Goal: Transaction & Acquisition: Book appointment/travel/reservation

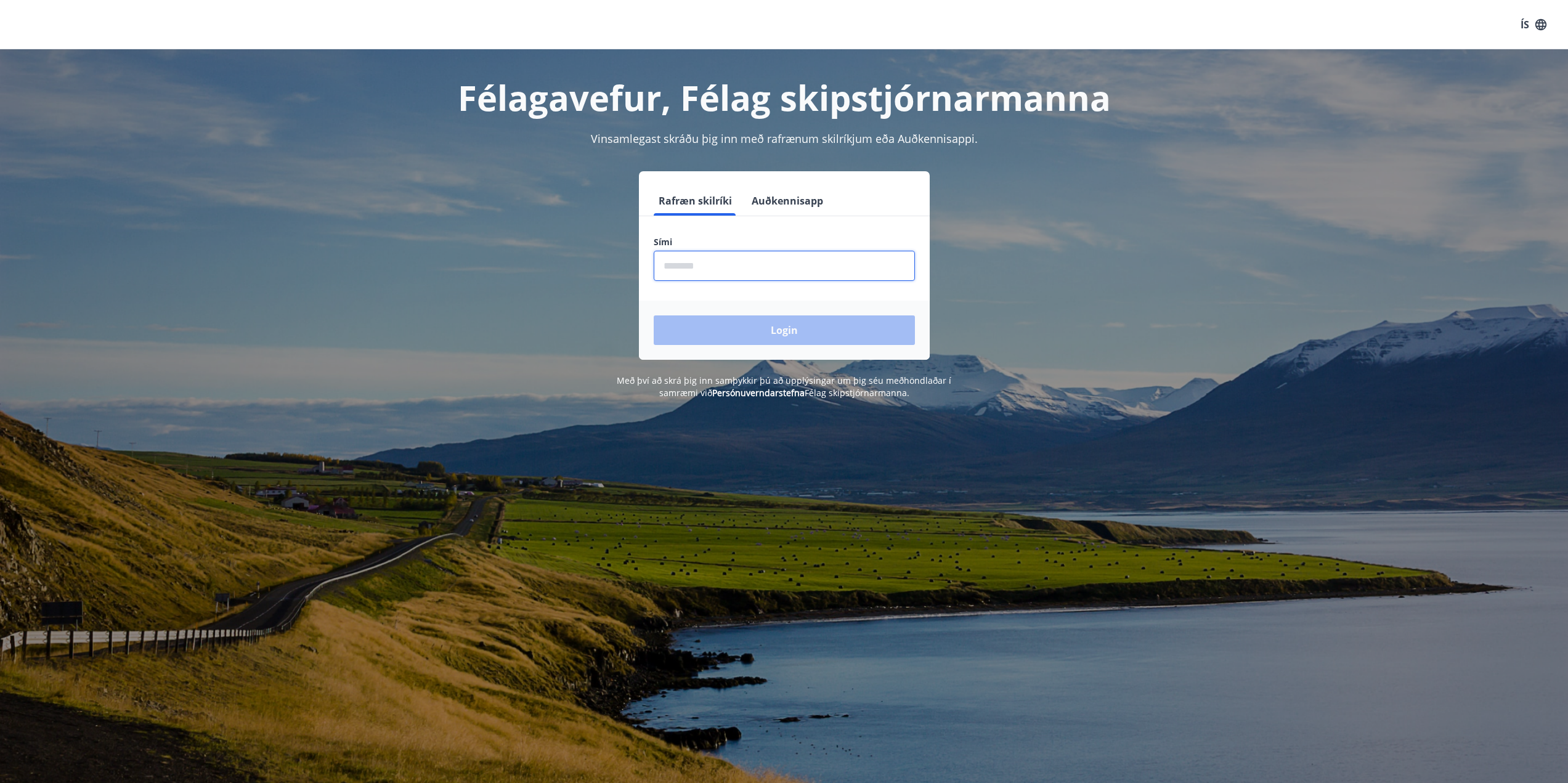
click at [715, 277] on input "phone" at bounding box center [784, 266] width 261 height 30
type input "********"
click at [654, 316] on button "Login" at bounding box center [784, 330] width 261 height 29
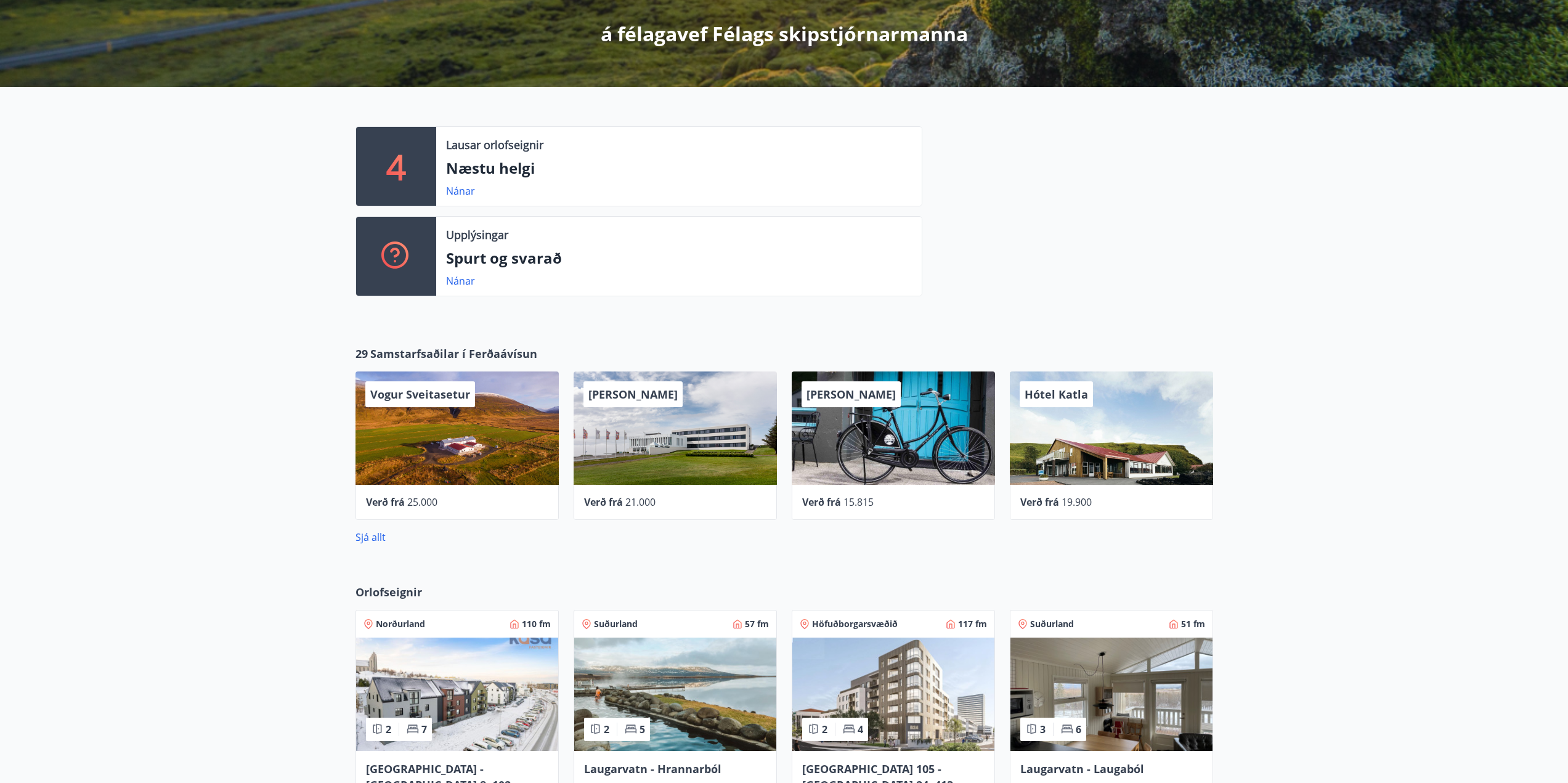
scroll to position [308, 0]
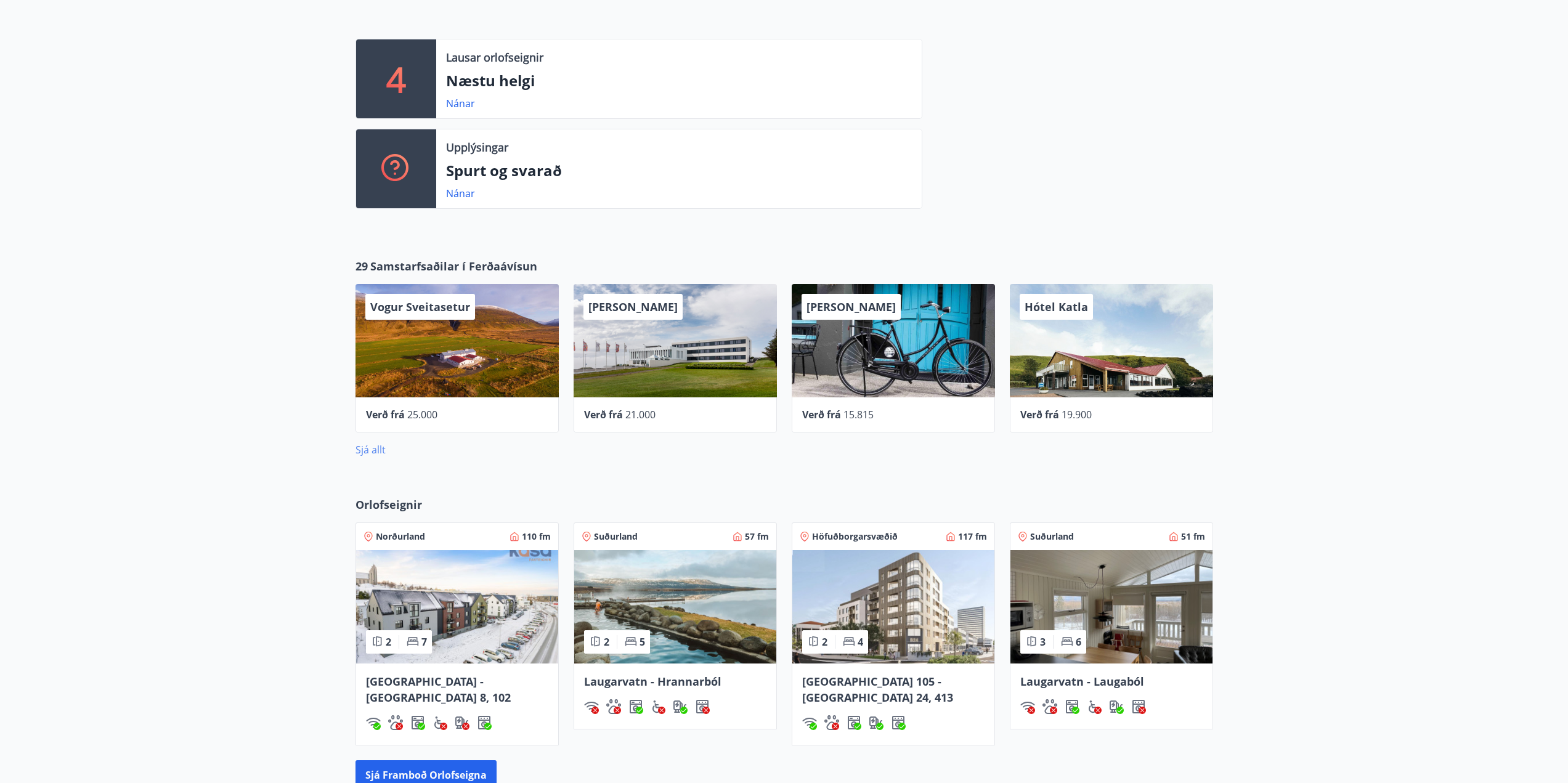
click at [371, 452] on link "Sjá allt" at bounding box center [370, 450] width 30 height 13
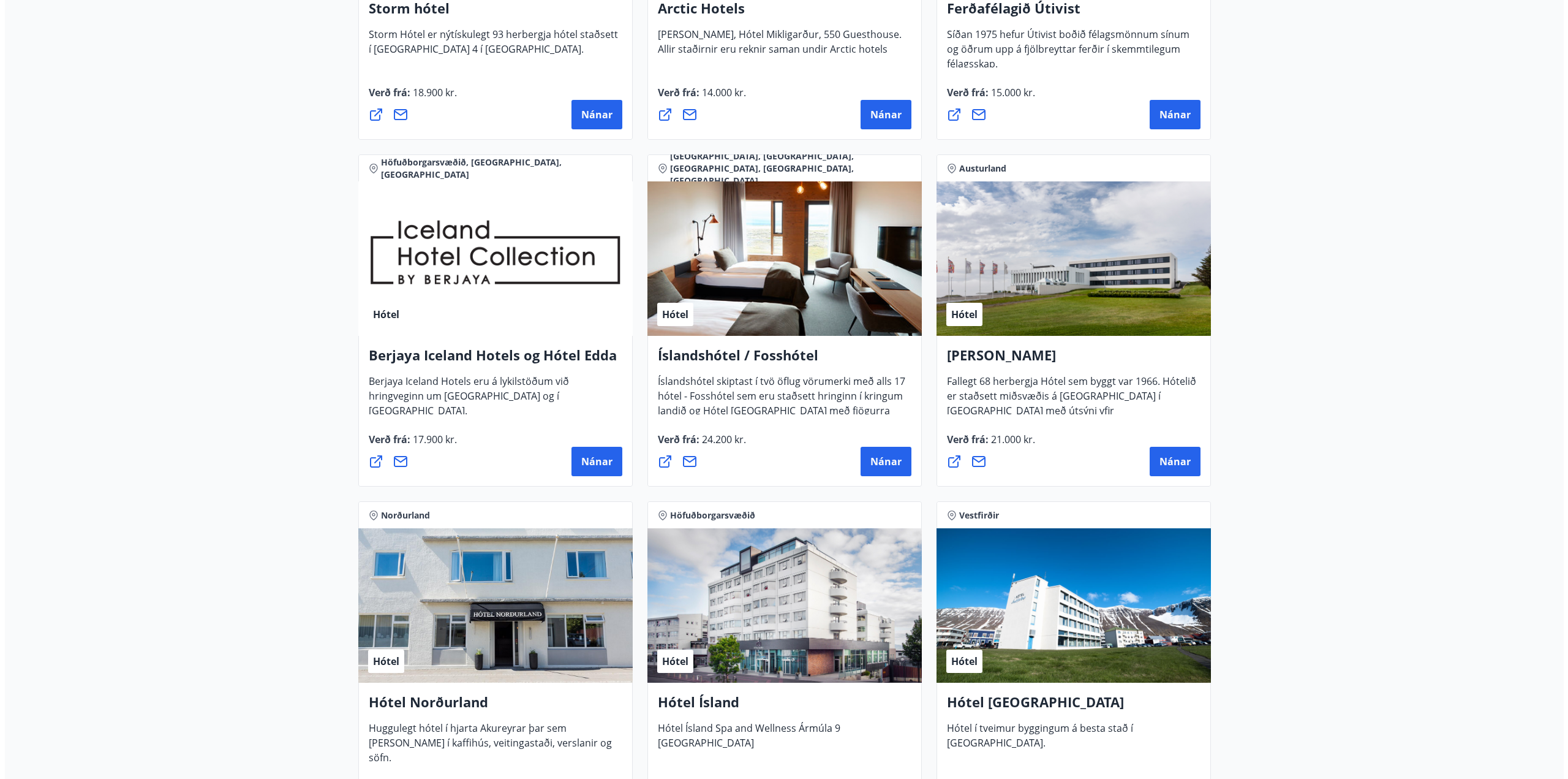
scroll to position [1532, 0]
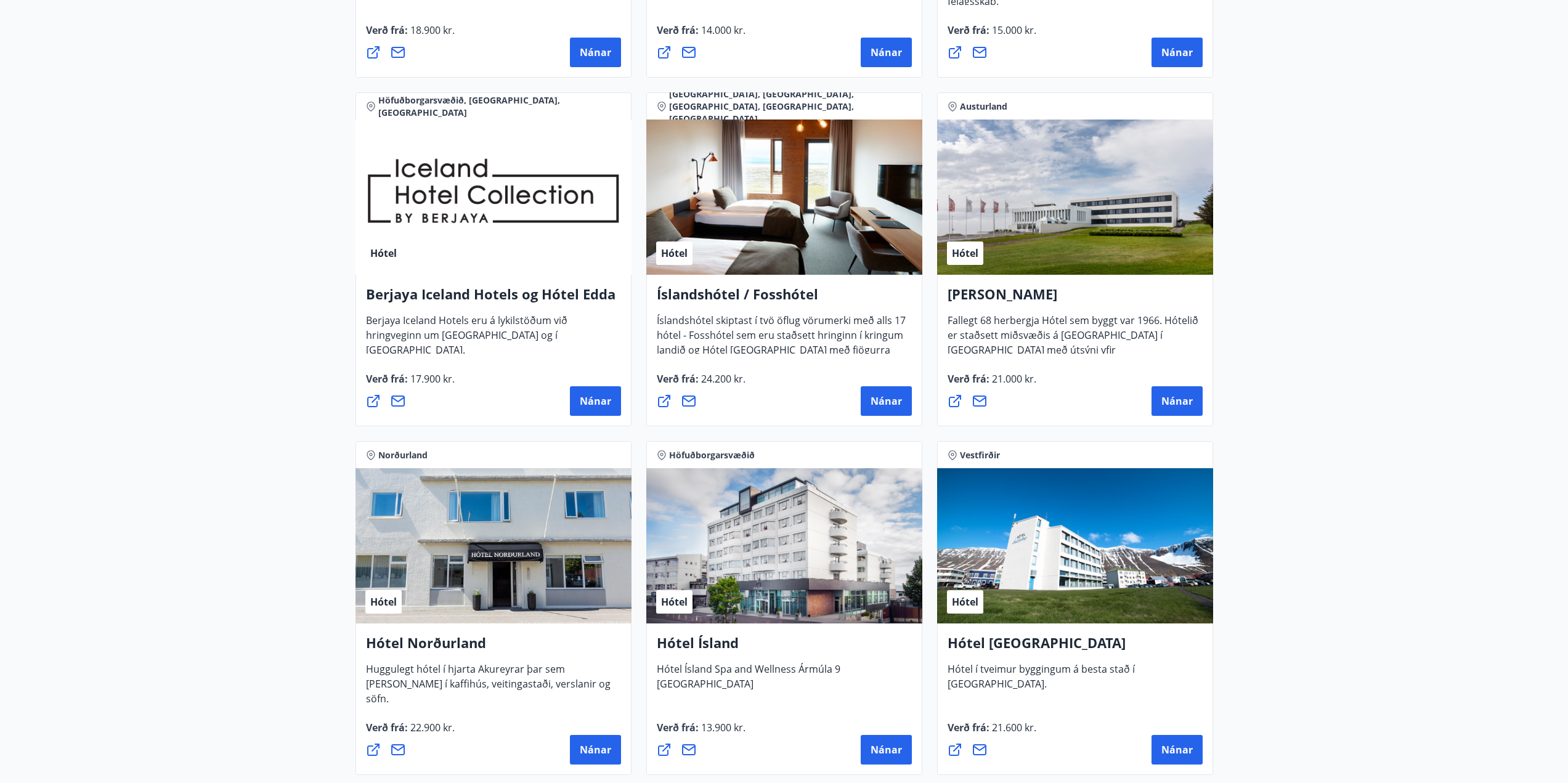
click at [773, 296] on h4 "Íslandshótel / Fosshótel" at bounding box center [784, 299] width 255 height 29
click at [882, 401] on span "Nánar" at bounding box center [886, 401] width 32 height 13
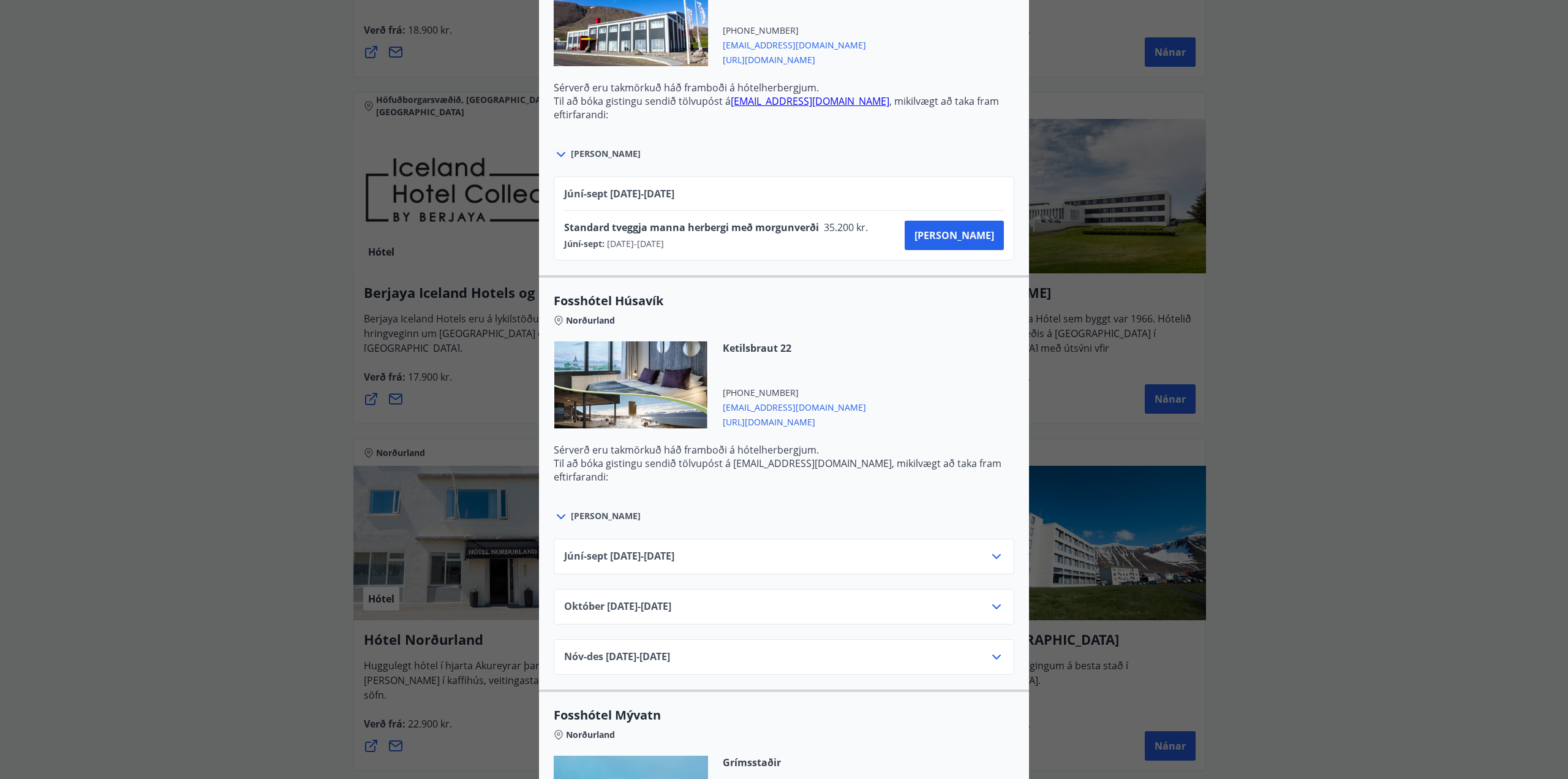
scroll to position [1900, 0]
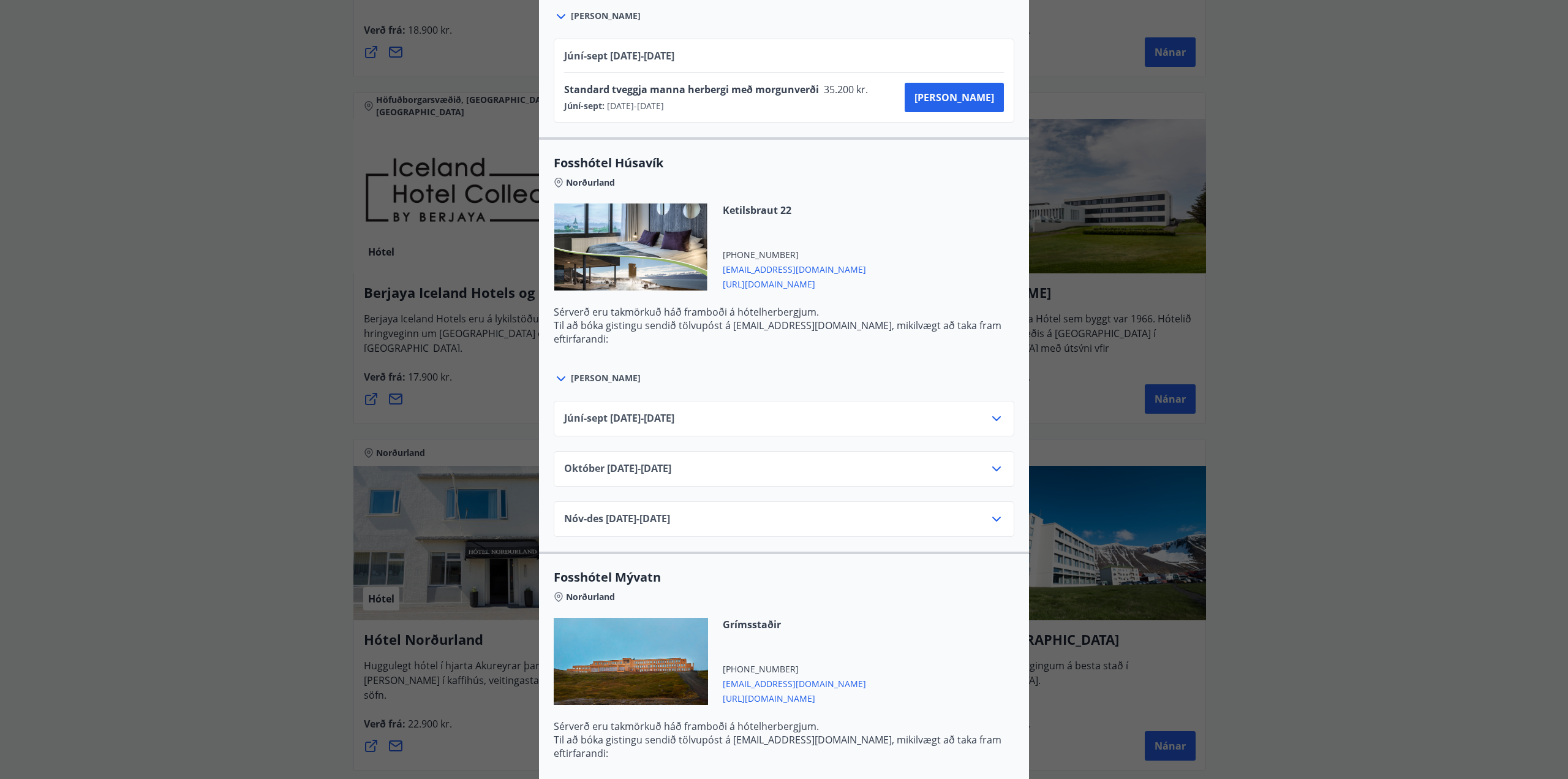
click at [584, 377] on span "[PERSON_NAME]" at bounding box center [606, 378] width 70 height 12
click at [558, 376] on icon at bounding box center [561, 379] width 15 height 15
